Goal: Information Seeking & Learning: Learn about a topic

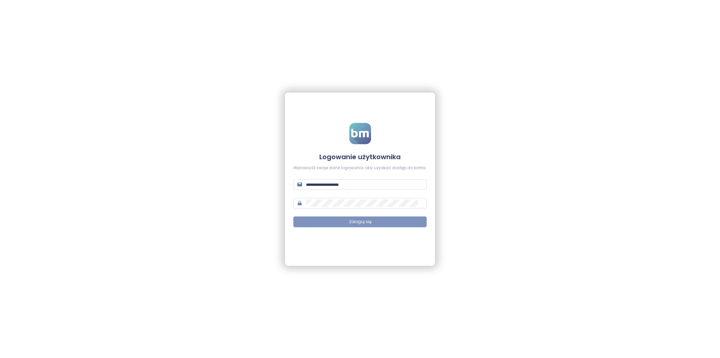
type input "**********"
click at [396, 225] on button "Zaloguj się" at bounding box center [359, 222] width 133 height 11
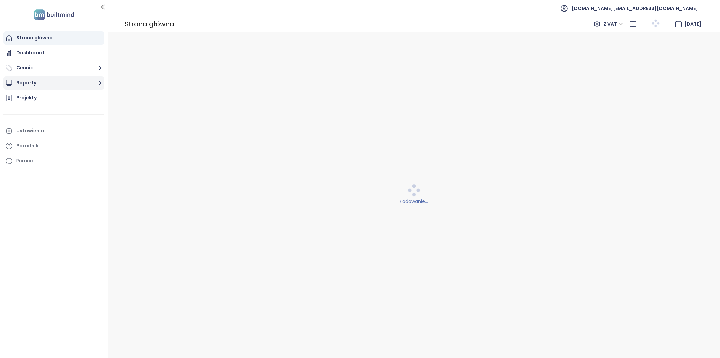
click at [43, 82] on button "Raporty" at bounding box center [53, 82] width 101 height 13
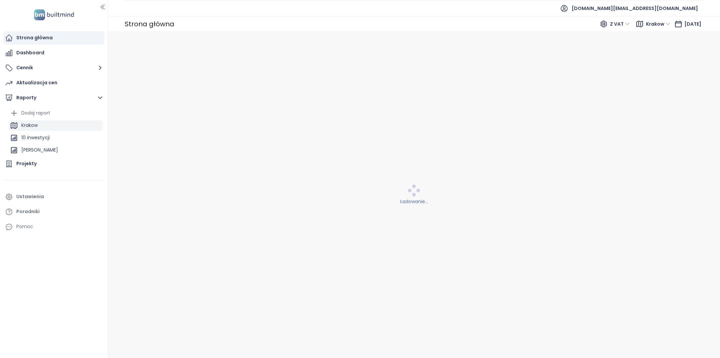
click at [36, 123] on div "Krakow" at bounding box center [29, 125] width 16 height 8
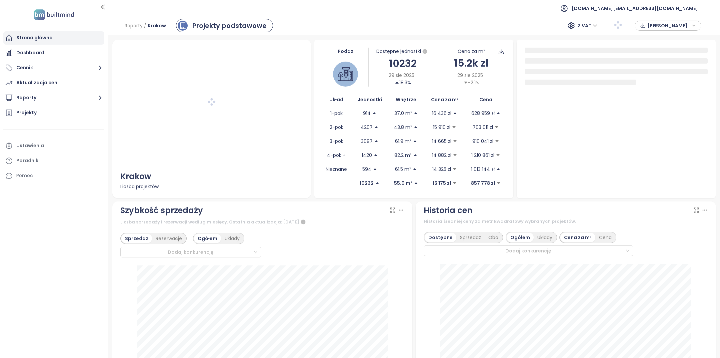
click at [24, 39] on div "Strona główna" at bounding box center [34, 38] width 36 height 8
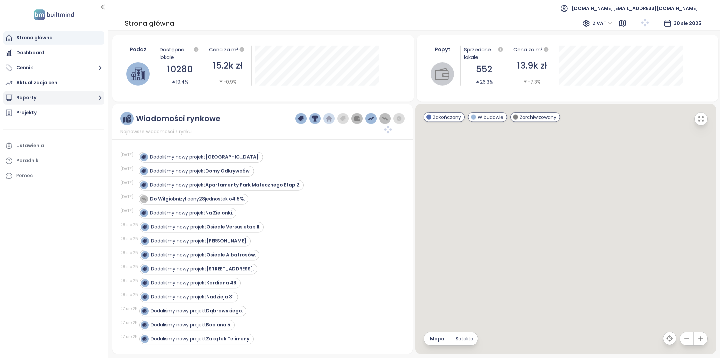
click at [50, 100] on button "Raporty" at bounding box center [53, 97] width 101 height 13
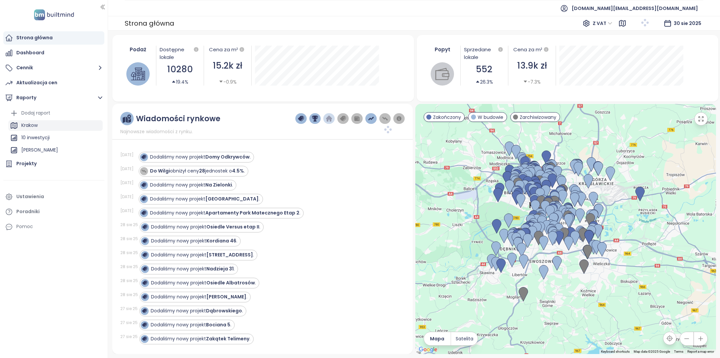
click at [54, 125] on div "Krakow" at bounding box center [55, 125] width 94 height 11
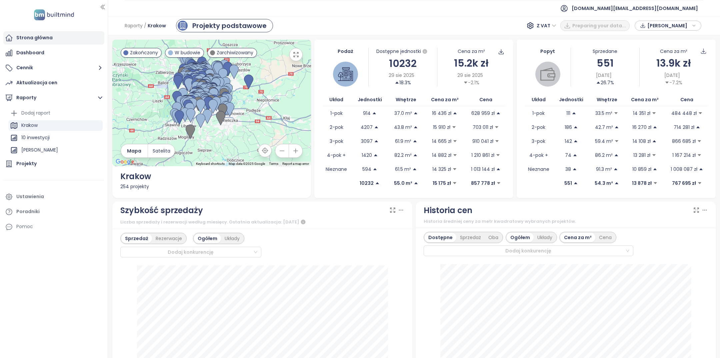
click at [63, 43] on div "Strona główna" at bounding box center [53, 37] width 101 height 13
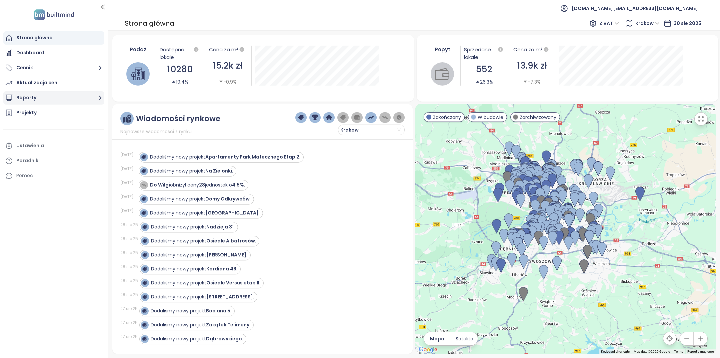
click at [63, 103] on button "Raporty" at bounding box center [53, 97] width 101 height 13
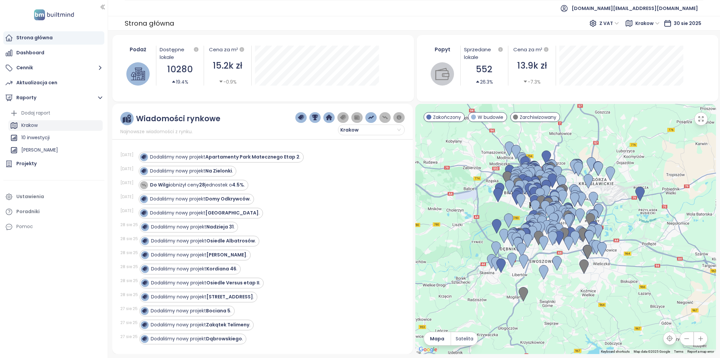
click at [55, 125] on div "Krakow" at bounding box center [55, 125] width 94 height 11
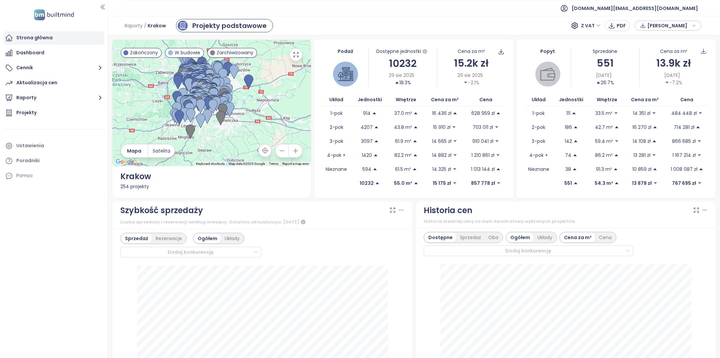
click at [50, 41] on div "Strona główna" at bounding box center [34, 38] width 36 height 8
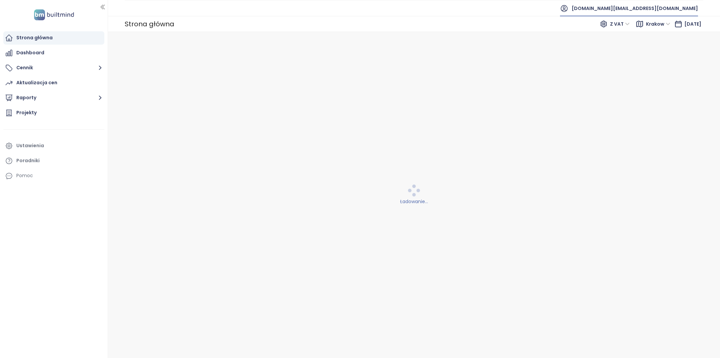
click at [688, 11] on span "[DOMAIN_NAME][EMAIL_ADDRESS][DOMAIN_NAME]" at bounding box center [634, 8] width 126 height 16
click at [662, 30] on li "Wyloguj się" at bounding box center [658, 26] width 78 height 13
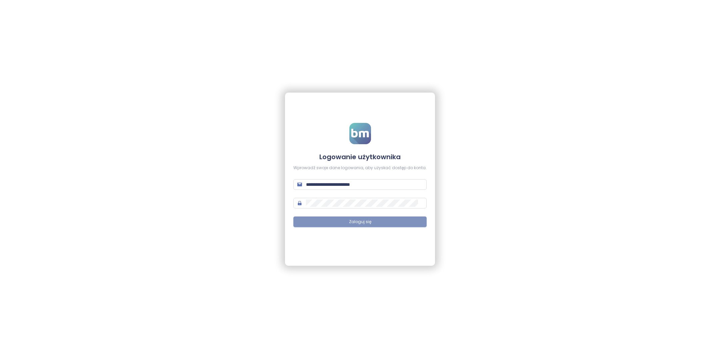
click at [370, 226] on button "Zaloguj się" at bounding box center [359, 222] width 133 height 11
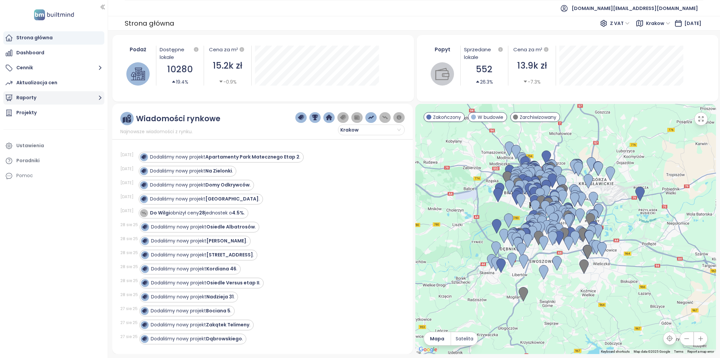
click at [94, 99] on button "Raporty" at bounding box center [53, 97] width 101 height 13
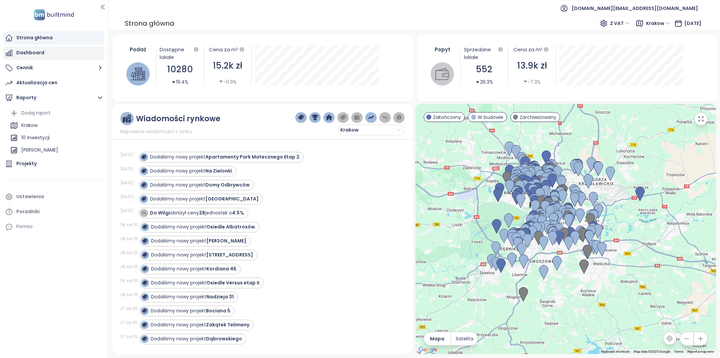
click at [56, 51] on div "Dashboard" at bounding box center [53, 52] width 101 height 13
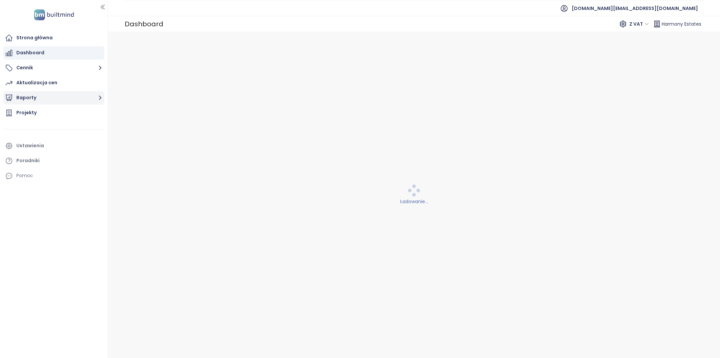
click at [48, 96] on button "Raporty" at bounding box center [53, 97] width 101 height 13
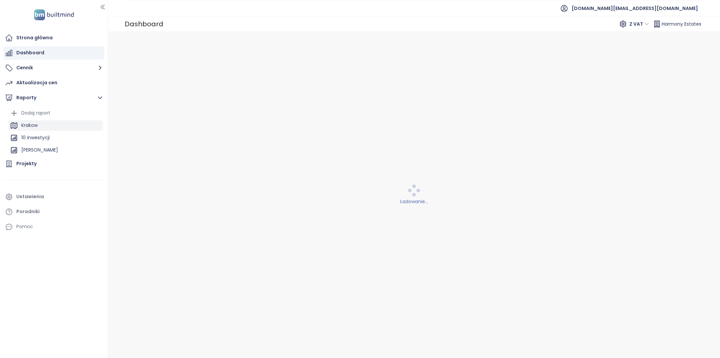
click at [45, 122] on div "Krakow" at bounding box center [55, 125] width 94 height 11
